Goal: Find specific fact: Find specific fact

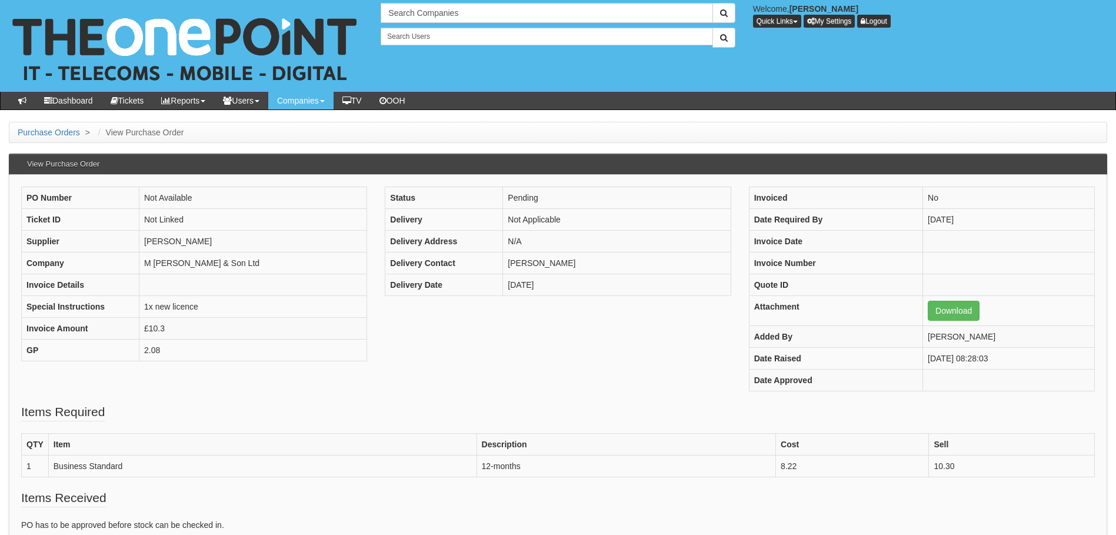
drag, startPoint x: 440, startPoint y: 451, endPoint x: 261, endPoint y: 381, distance: 192.1
click at [261, 381] on div "PO Number Not Available Ticket ID Not Linked Supplier Ingram Company M Garton &…" at bounding box center [557, 295] width 1091 height 217
click at [377, 367] on div "PO Number Not Available Ticket ID Not Linked Supplier Ingram Company M Garton &…" at bounding box center [557, 295] width 1091 height 217
drag, startPoint x: 201, startPoint y: 259, endPoint x: 140, endPoint y: 262, distance: 60.7
click at [140, 262] on td "M Garton & Son Ltd" at bounding box center [253, 263] width 228 height 22
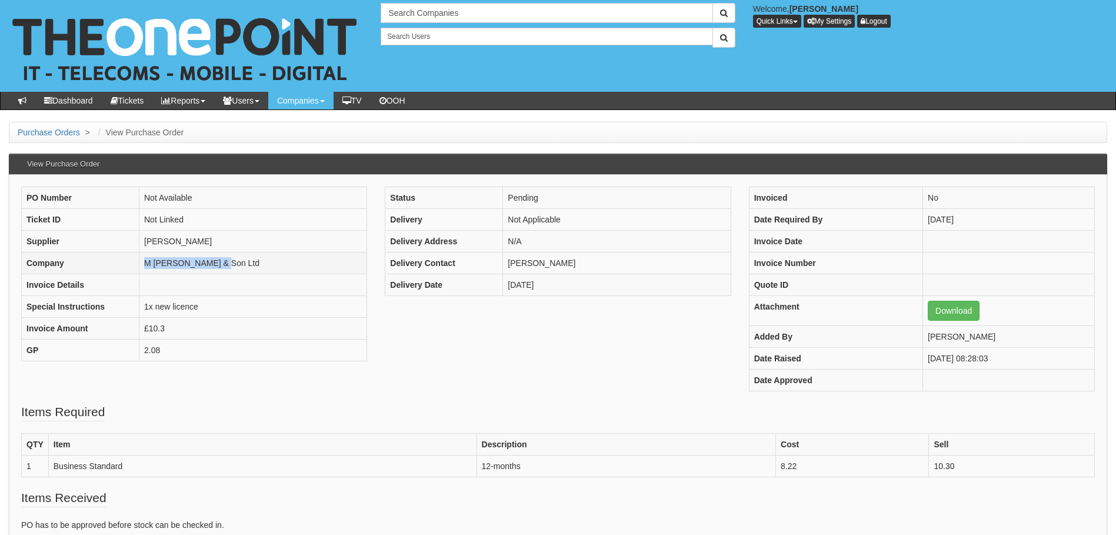
drag, startPoint x: 140, startPoint y: 262, endPoint x: 168, endPoint y: 271, distance: 29.8
copy td "M Garton & Son Ltd"
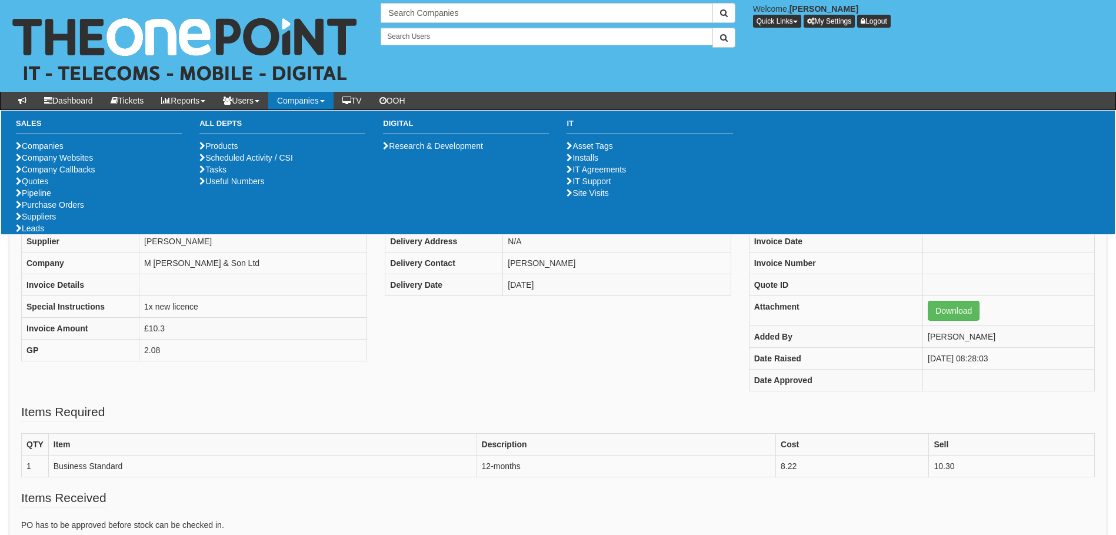
click at [517, 367] on div "PO Number Not Available Ticket ID Not Linked Supplier Ingram Company M Garton &…" at bounding box center [557, 295] width 1091 height 217
